Goal: Task Accomplishment & Management: Use online tool/utility

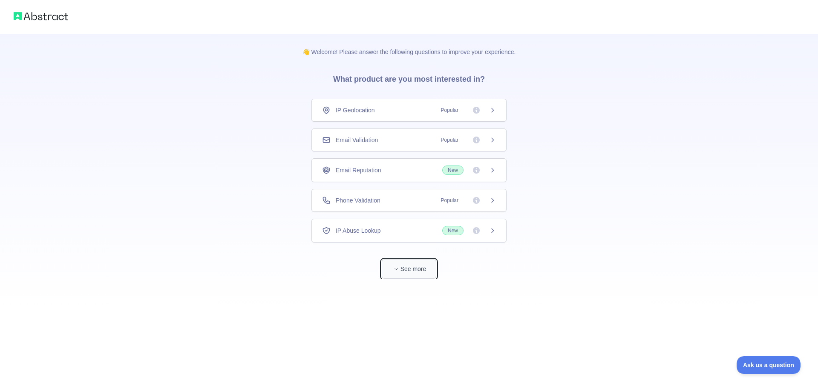
click at [404, 271] on button "See more" at bounding box center [409, 269] width 55 height 19
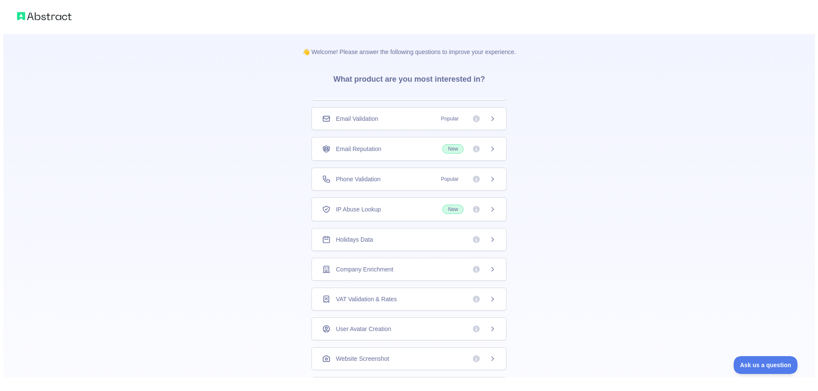
scroll to position [33, 0]
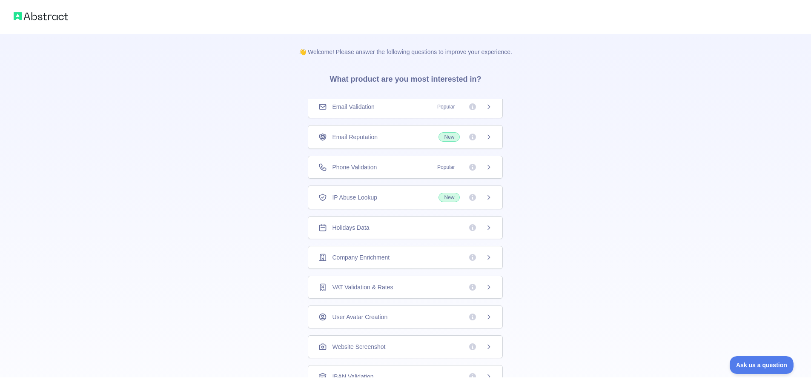
click at [356, 230] on span "Holidays Data" at bounding box center [350, 228] width 37 height 9
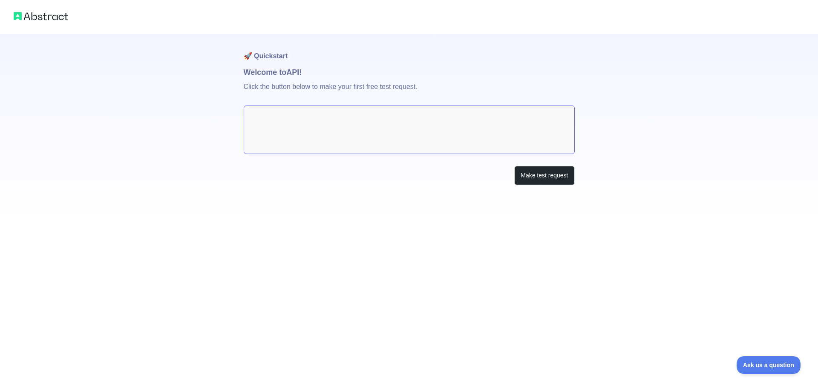
click at [306, 85] on p "Click the button below to make your first free test request." at bounding box center [409, 91] width 331 height 27
click at [526, 177] on button "Make test request" at bounding box center [544, 175] width 60 height 19
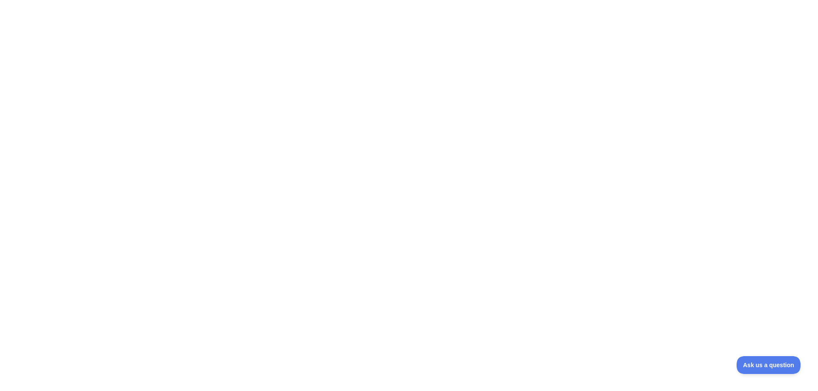
click at [457, 98] on div at bounding box center [409, 195] width 818 height 391
click at [253, 203] on div at bounding box center [409, 195] width 818 height 391
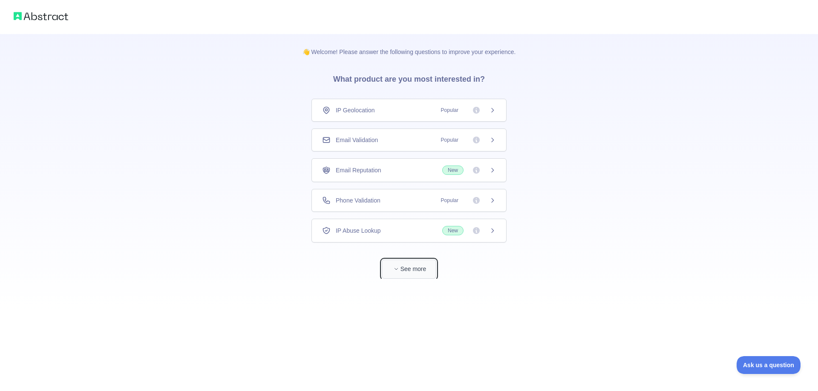
click at [402, 264] on button "See more" at bounding box center [409, 269] width 55 height 19
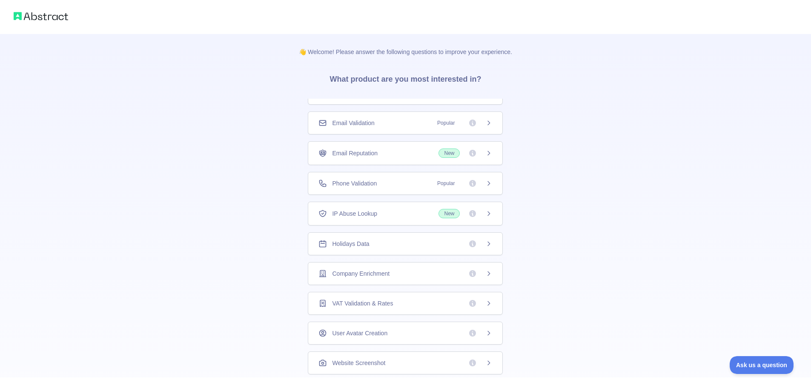
scroll to position [33, 0]
